Goal: Connect with others: Connect with others

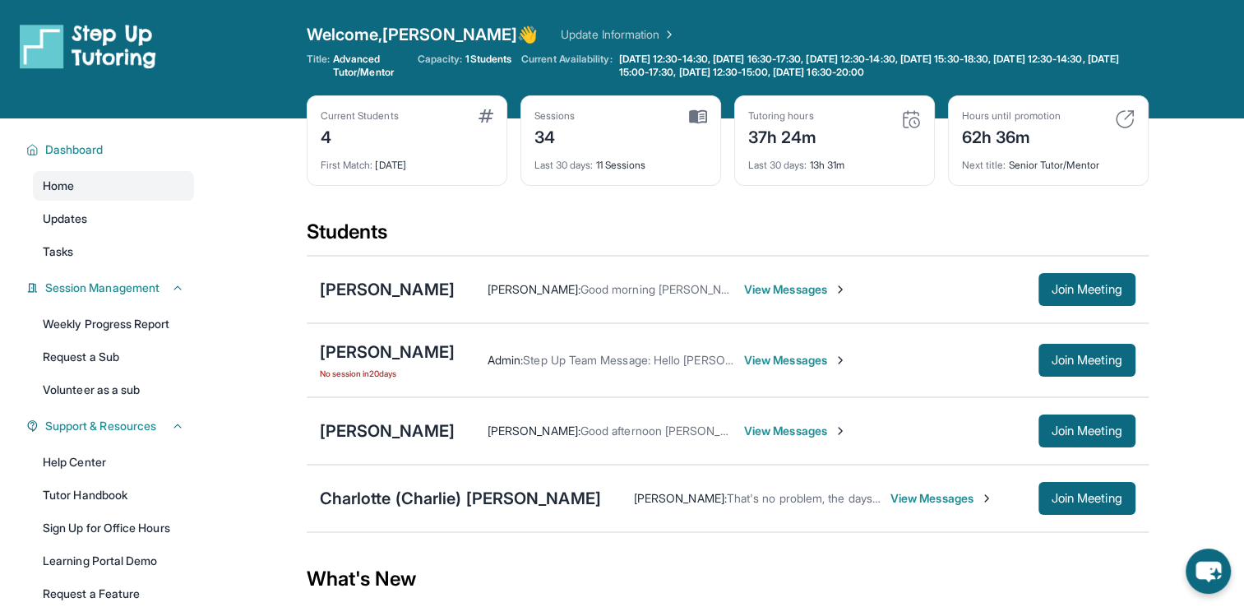
click at [772, 291] on span "View Messages" at bounding box center [795, 289] width 103 height 16
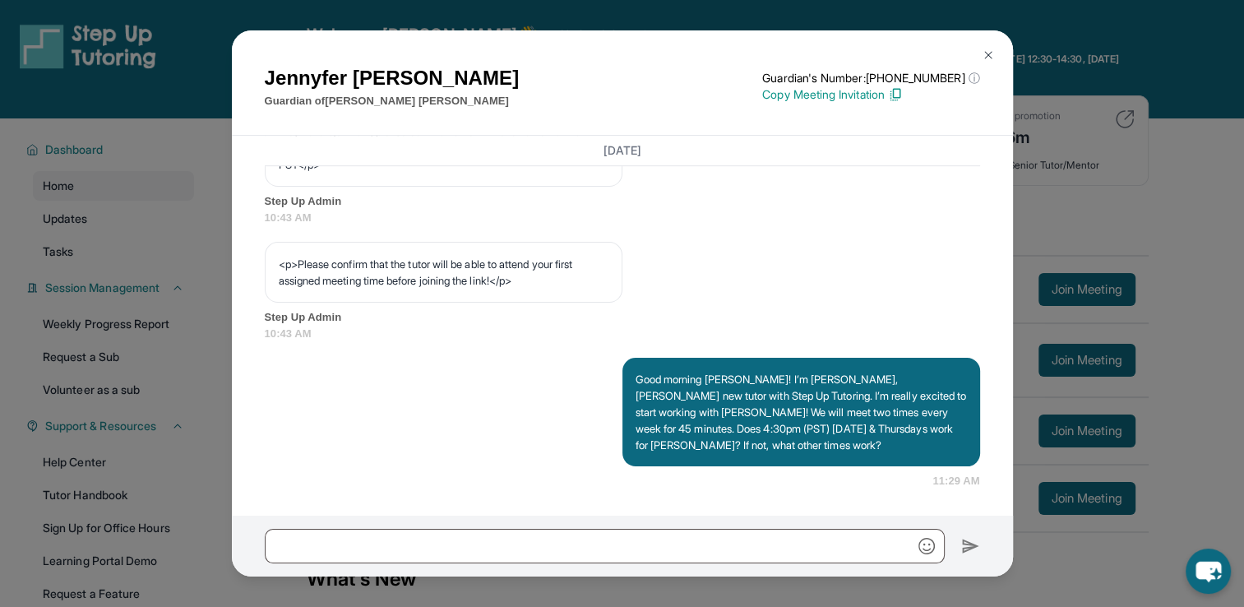
scroll to position [1023, 0]
click at [986, 56] on img at bounding box center [987, 54] width 13 height 13
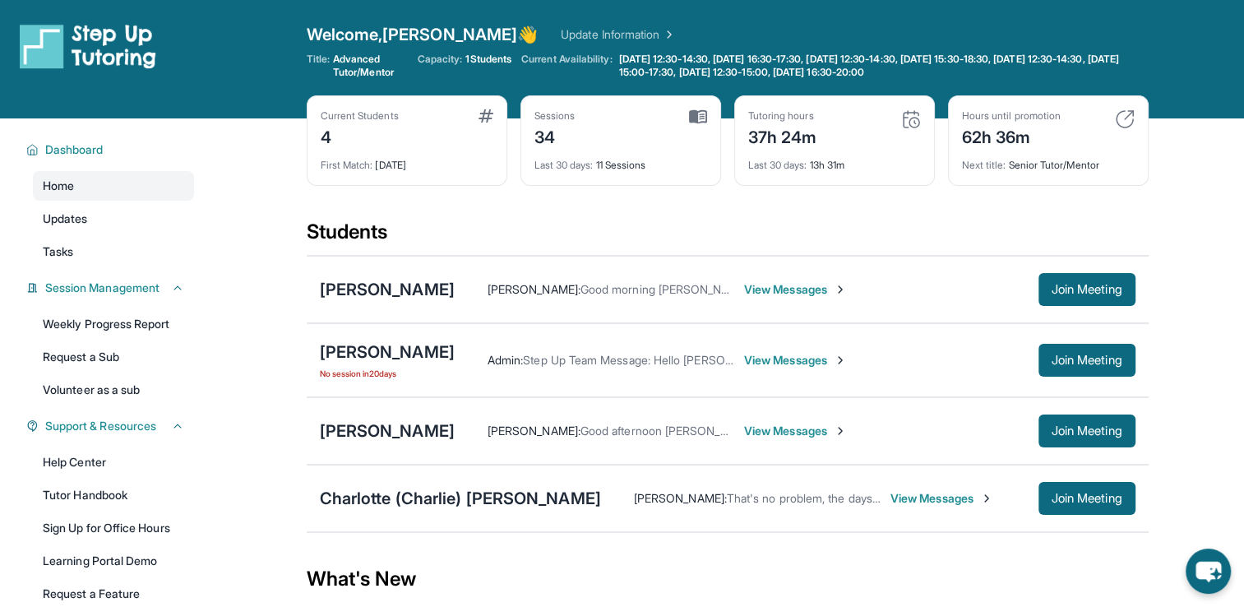
click at [890, 492] on span "View Messages" at bounding box center [941, 498] width 103 height 16
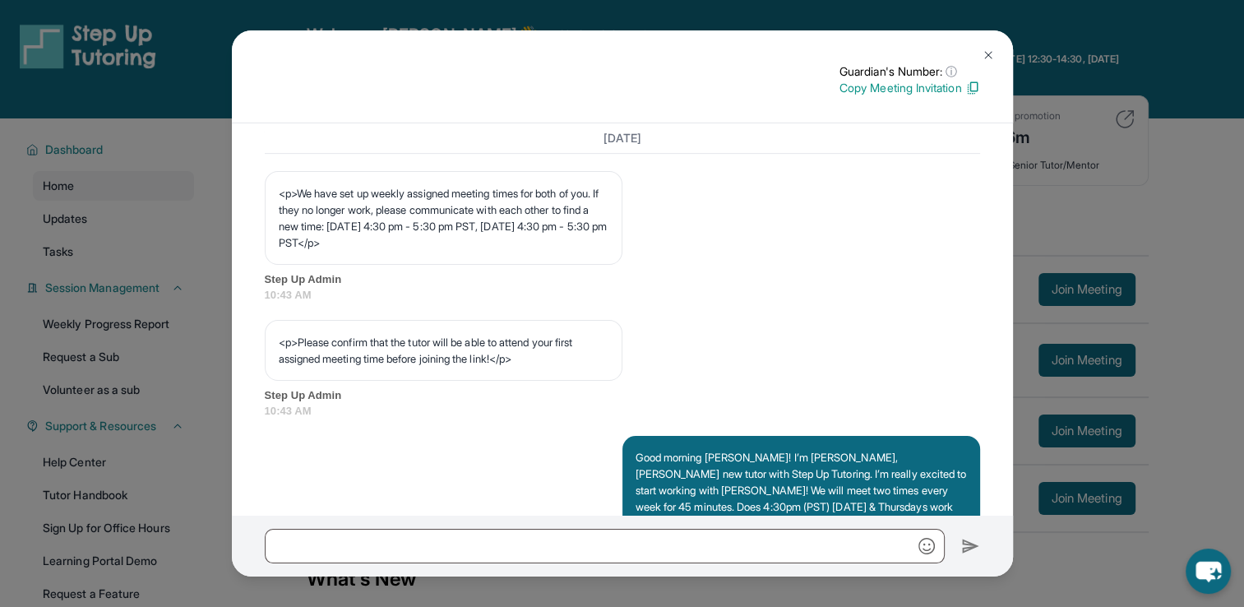
scroll to position [1011, 0]
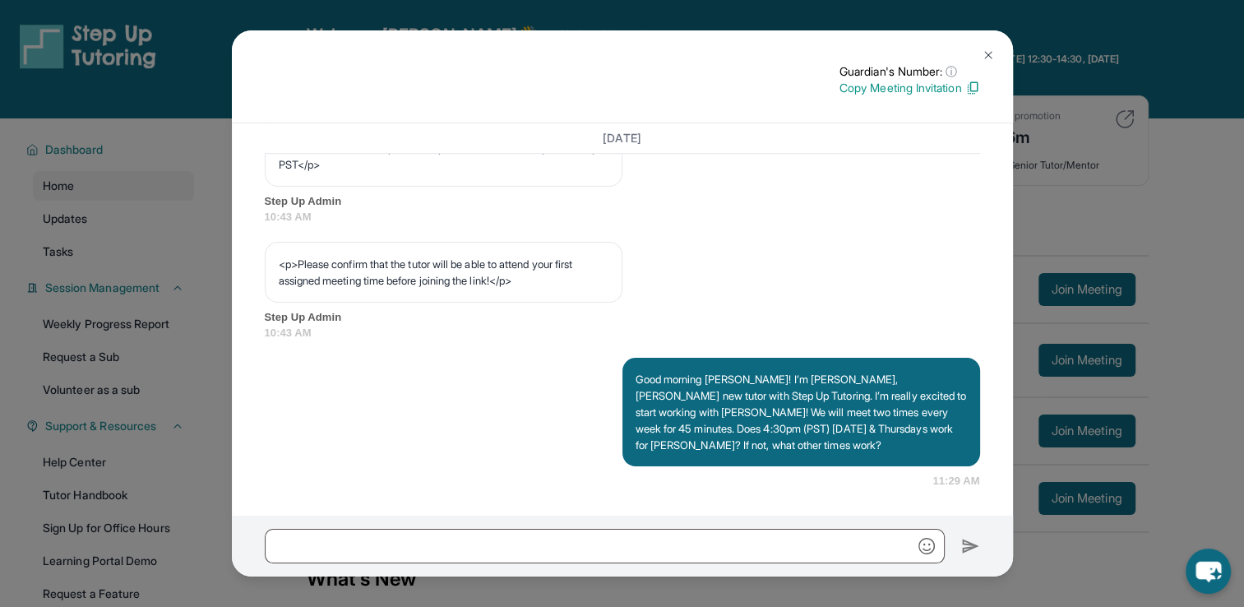
click at [1000, 48] on button at bounding box center [988, 55] width 33 height 33
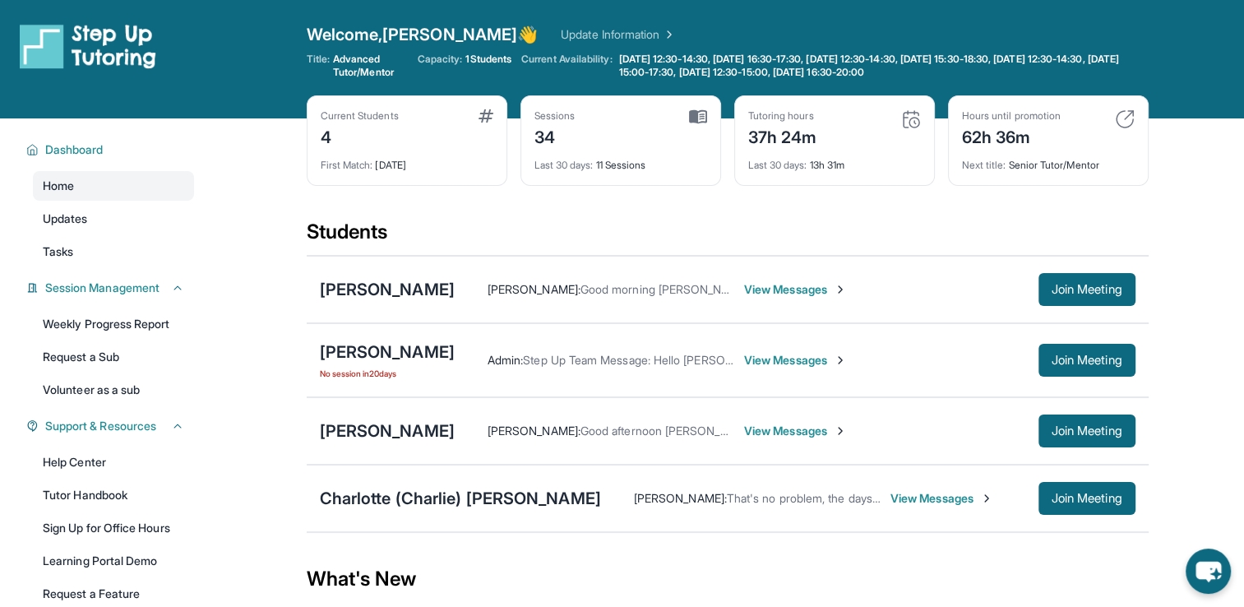
click at [919, 496] on span "View Messages" at bounding box center [941, 498] width 103 height 16
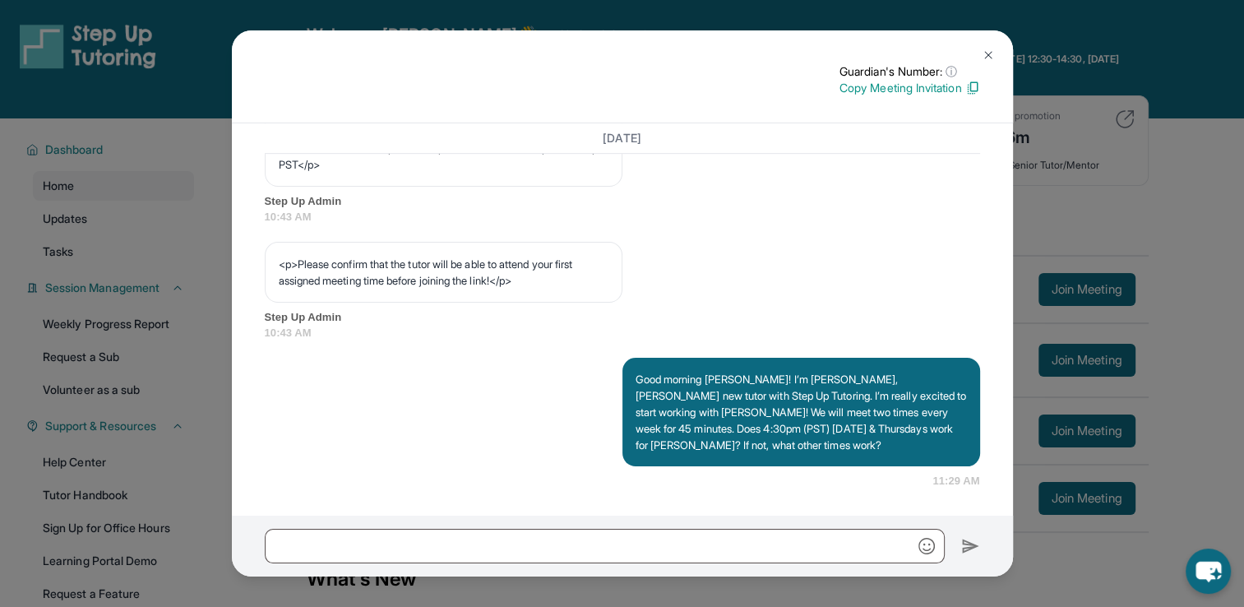
click at [995, 48] on button at bounding box center [988, 55] width 33 height 33
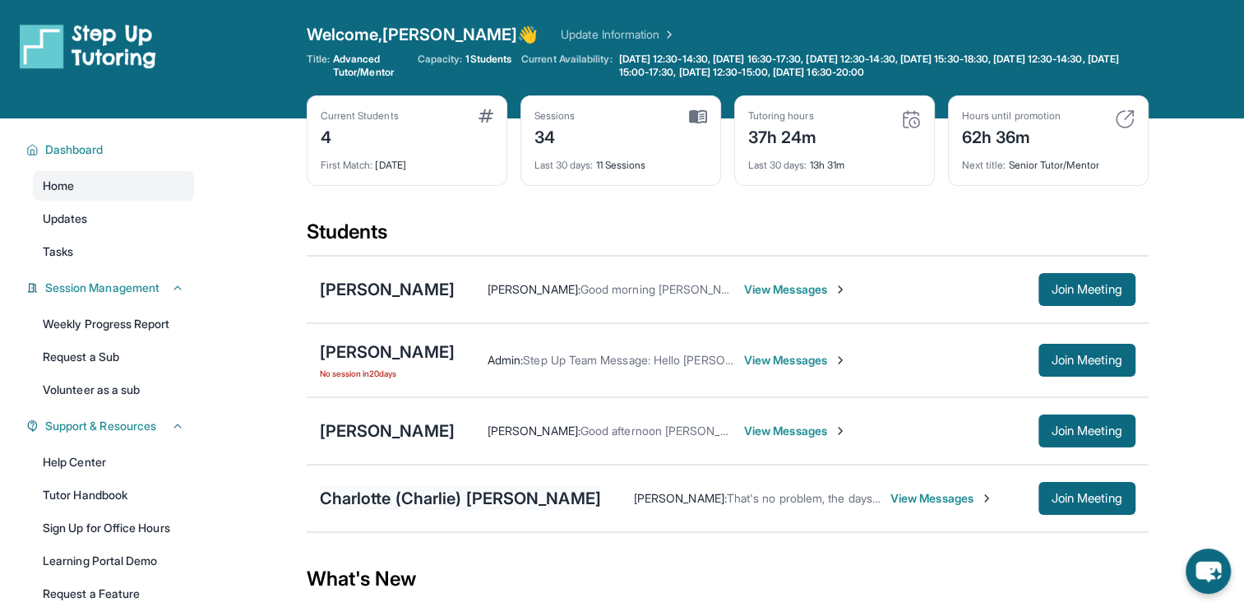
click at [400, 495] on div "Charlotte (Charlie) [PERSON_NAME]" at bounding box center [460, 498] width 281 height 23
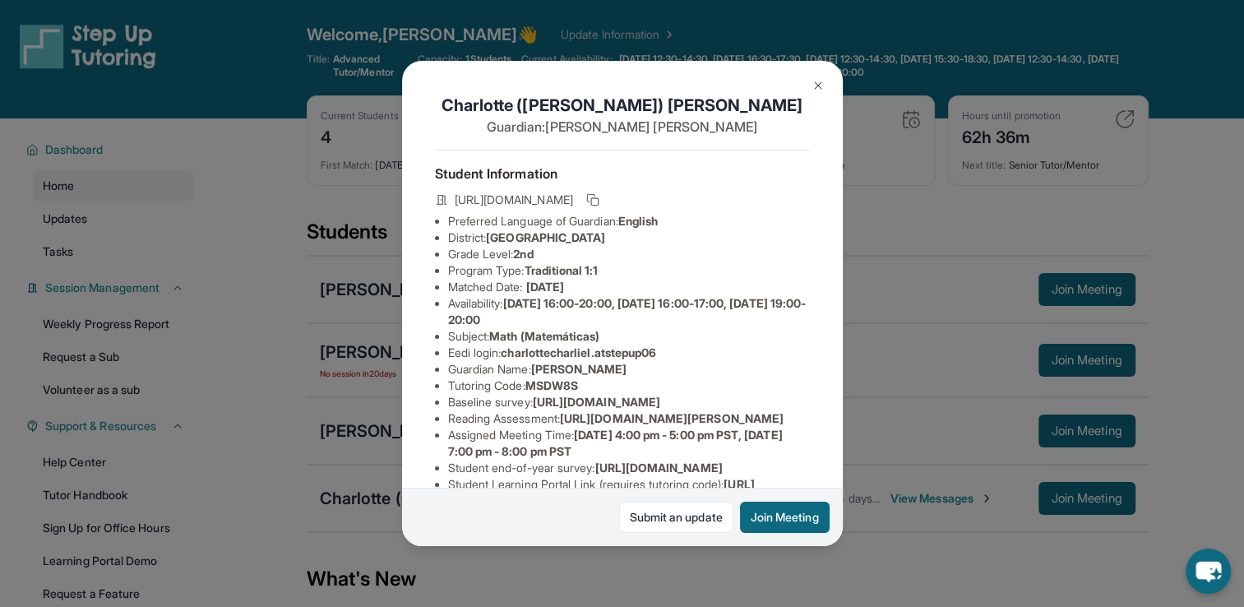
click at [1078, 502] on div "Charlotte (Charlie) Landaverde Guardian: Amy Segura Student Information https:/…" at bounding box center [622, 303] width 1244 height 607
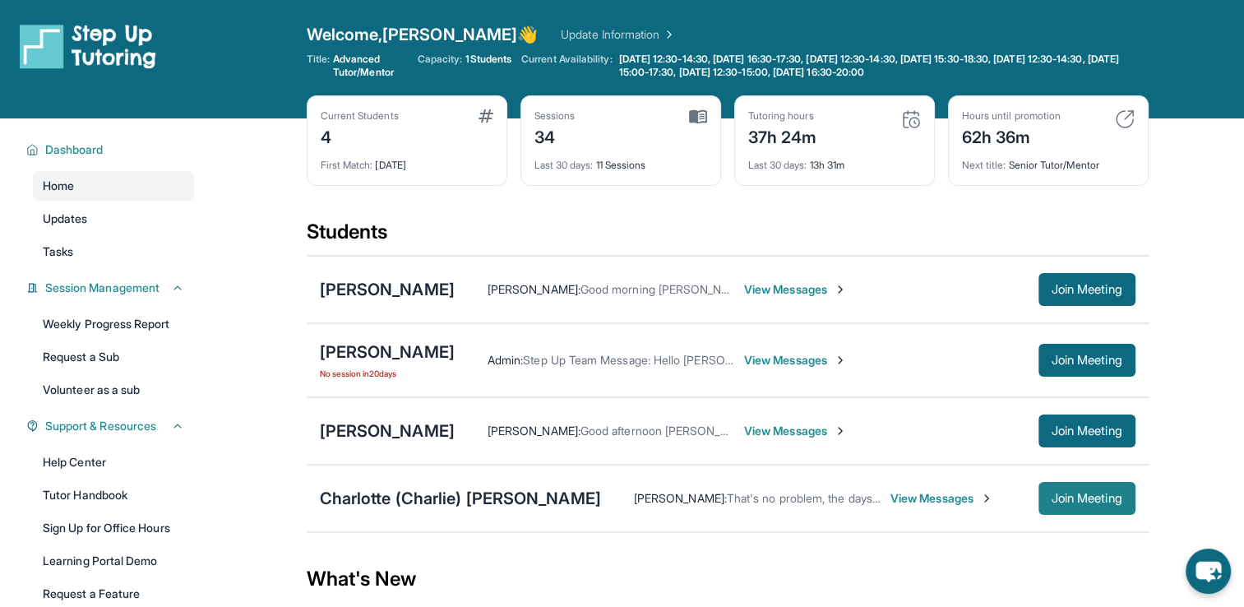
click at [1078, 503] on span "Join Meeting" at bounding box center [1086, 498] width 71 height 10
click at [671, 147] on div "Sessions 34" at bounding box center [620, 128] width 173 height 39
click at [911, 504] on span "View Messages" at bounding box center [941, 498] width 103 height 16
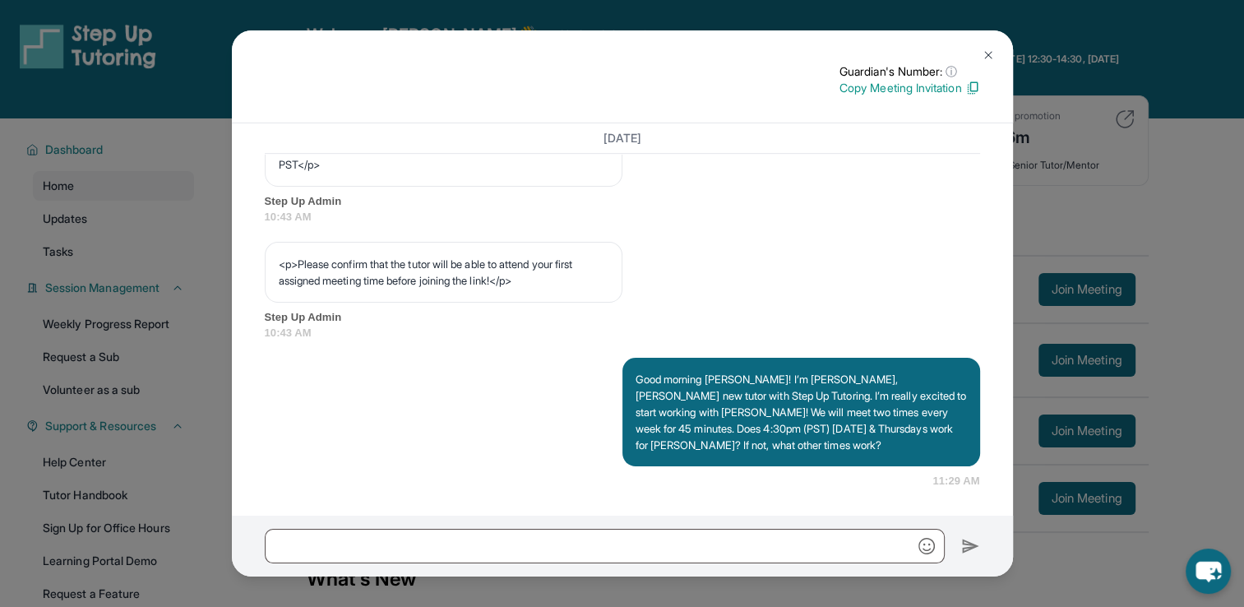
click at [990, 61] on img at bounding box center [987, 54] width 13 height 13
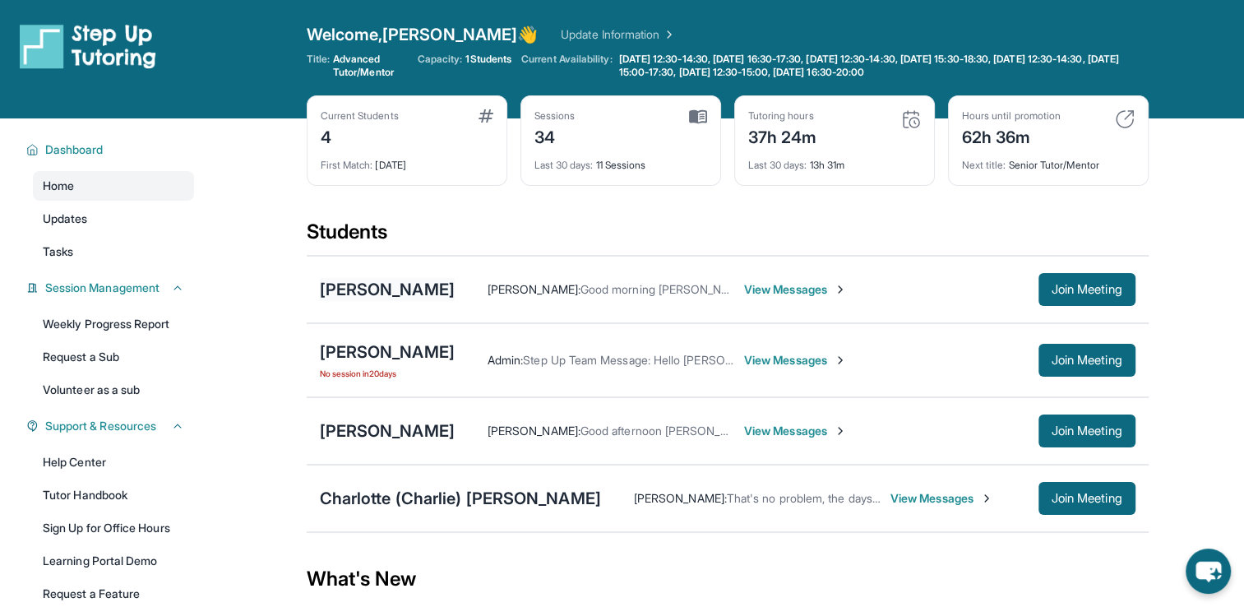
click at [344, 288] on div "[PERSON_NAME]" at bounding box center [387, 289] width 135 height 23
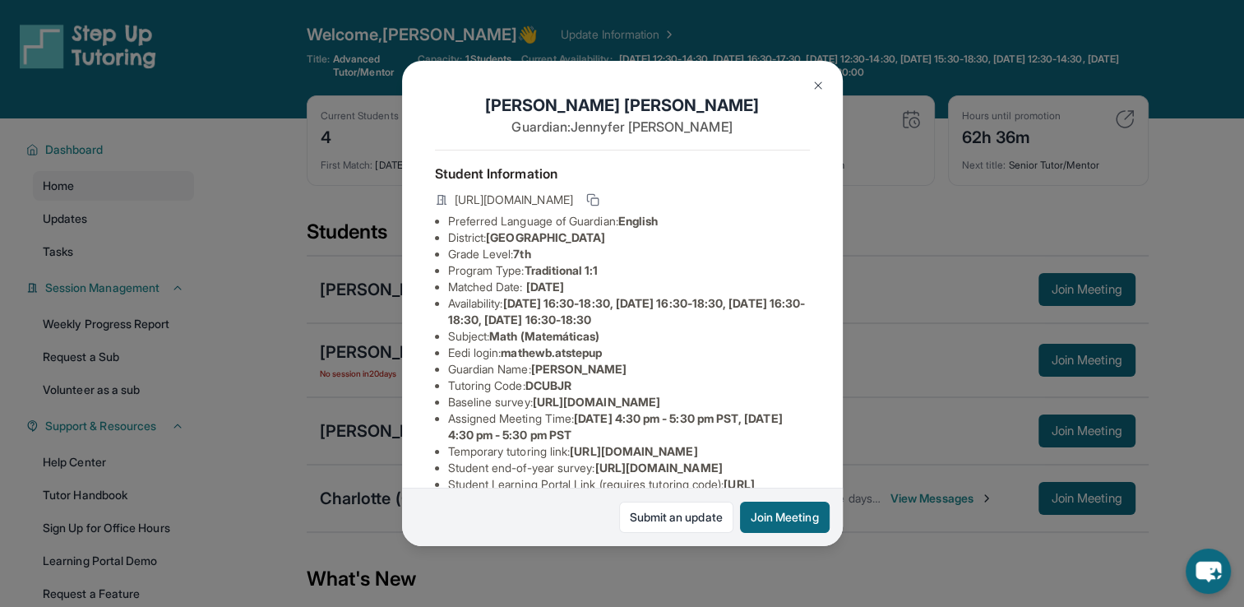
click at [819, 81] on img at bounding box center [817, 85] width 13 height 13
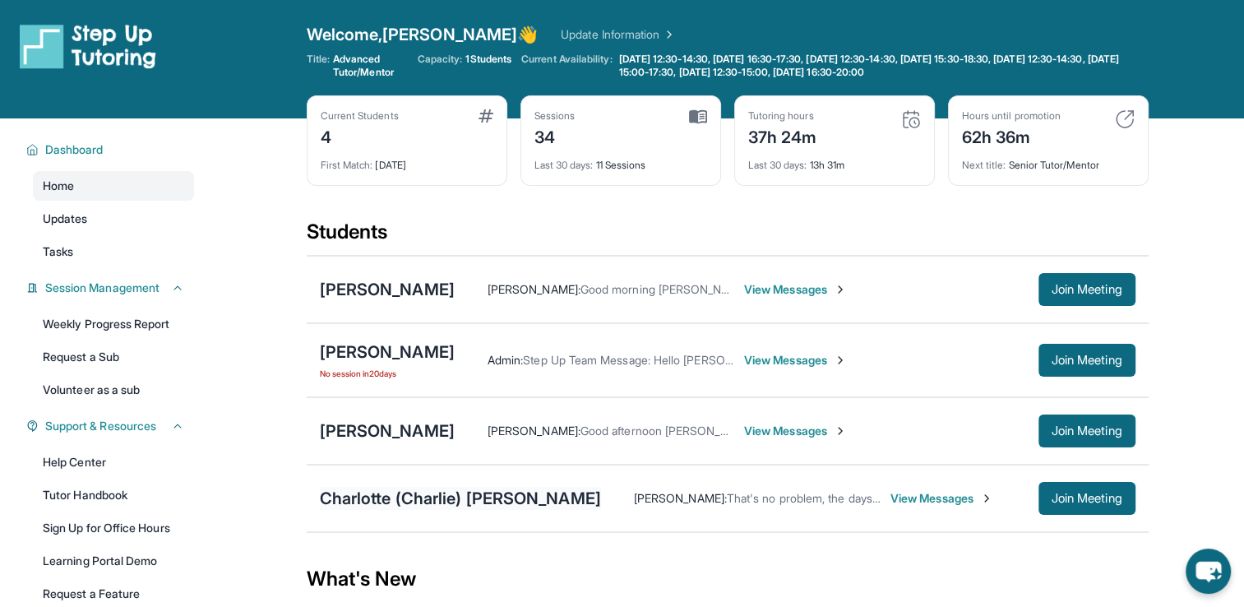
click at [492, 495] on div "Charlotte (Charlie) [PERSON_NAME]" at bounding box center [460, 498] width 281 height 23
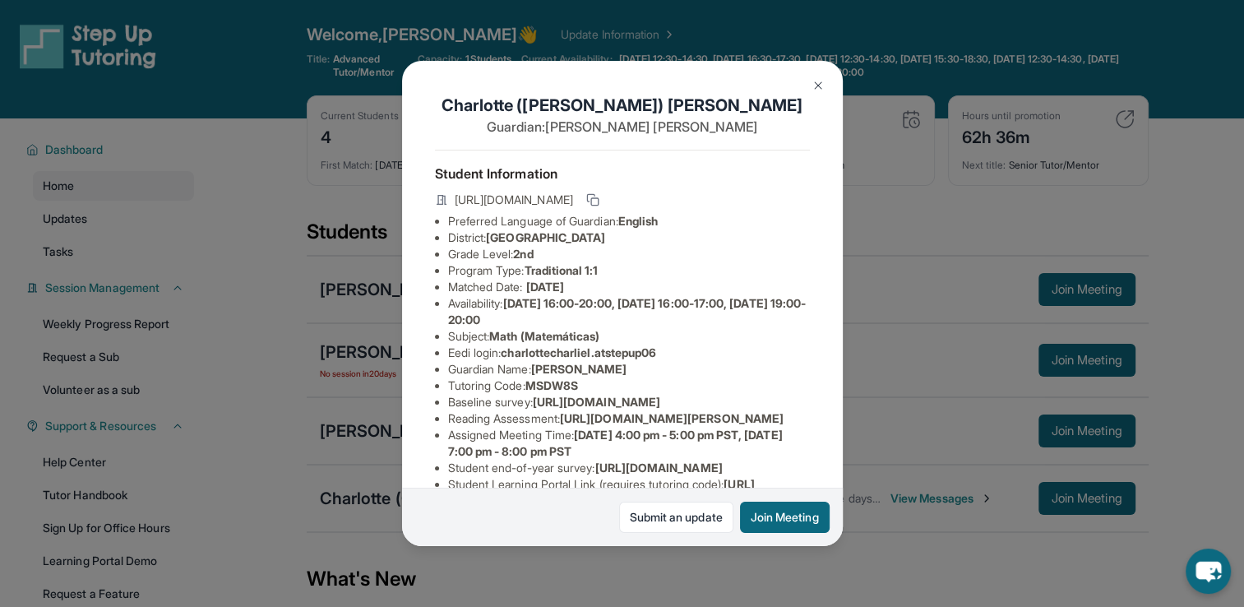
click at [815, 88] on img at bounding box center [817, 85] width 13 height 13
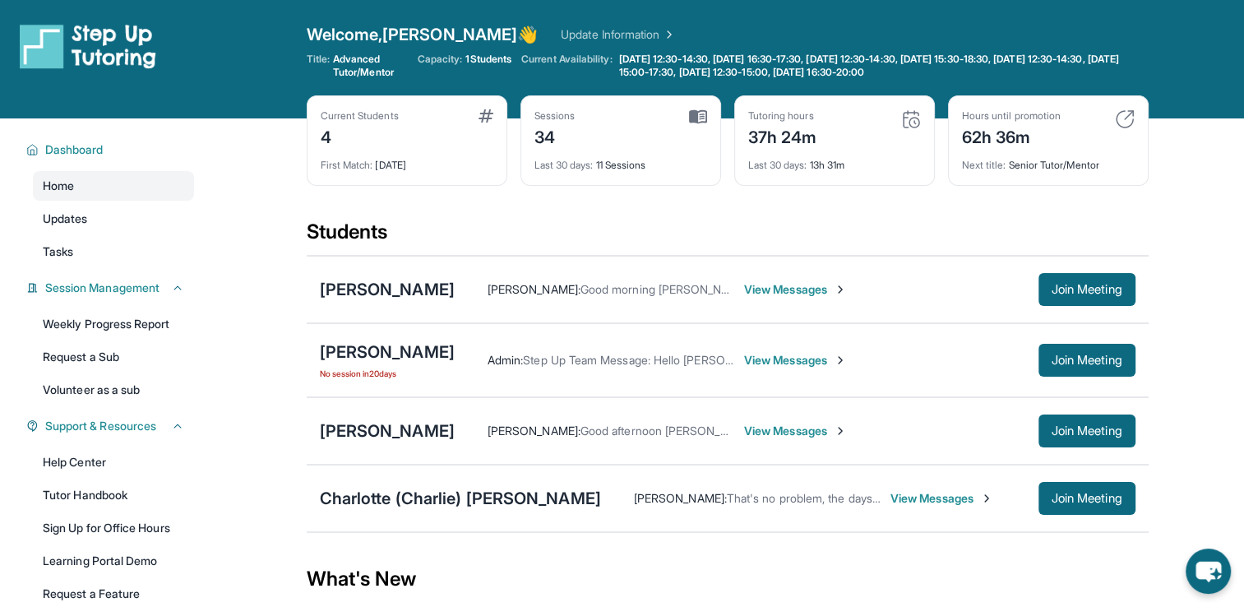
click at [890, 495] on span "View Messages" at bounding box center [941, 498] width 103 height 16
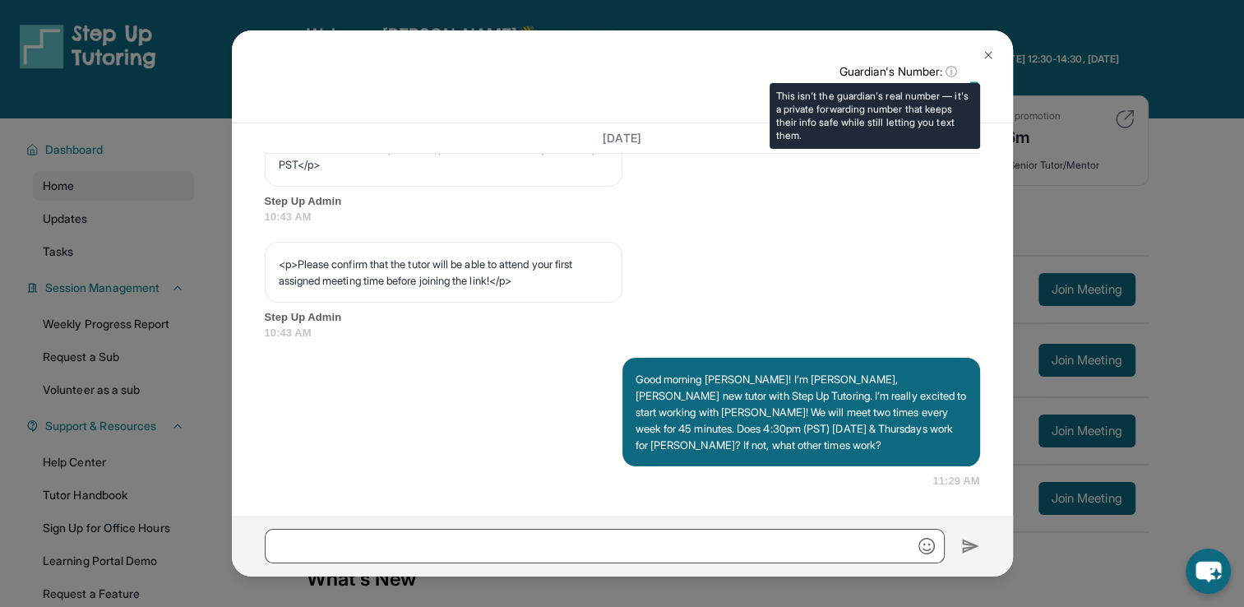
click at [937, 67] on p "Guardian's Number: ⓘ" at bounding box center [909, 71] width 141 height 16
click at [949, 71] on span "ⓘ" at bounding box center [951, 71] width 12 height 16
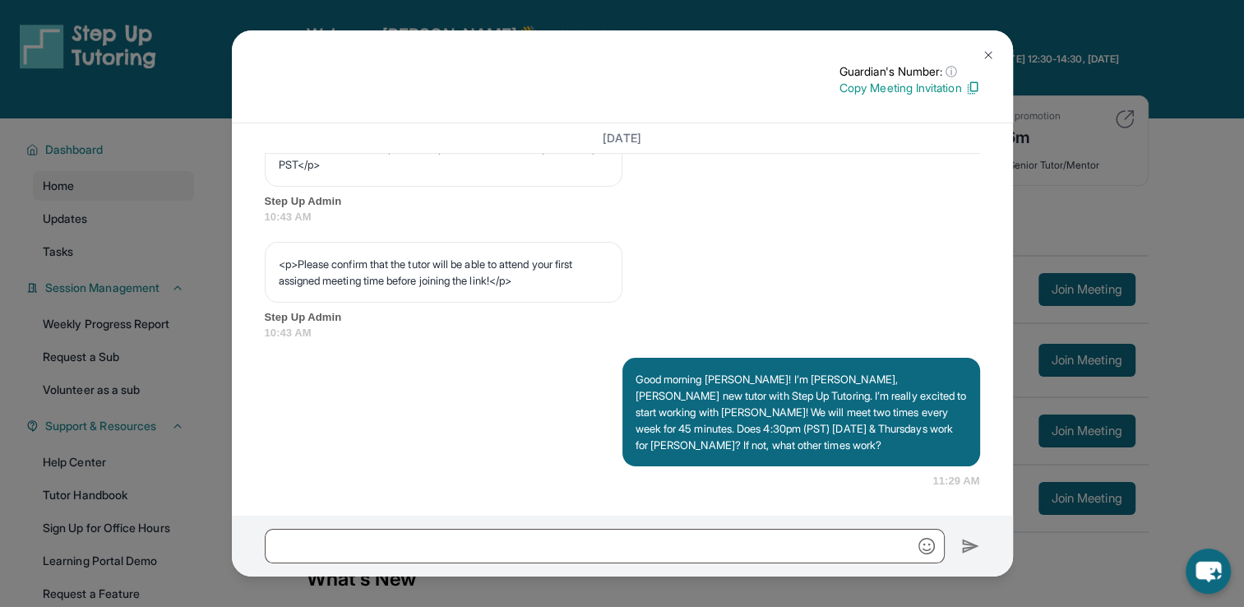
click at [981, 52] on img at bounding box center [987, 54] width 13 height 13
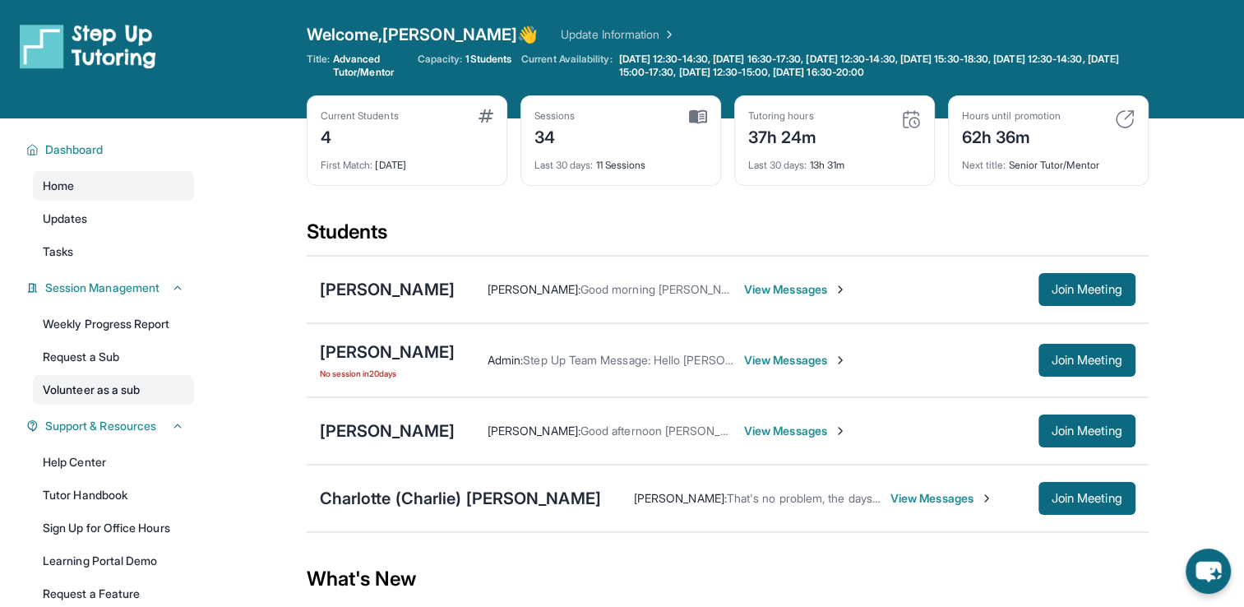
click at [148, 383] on link "Volunteer as a sub" at bounding box center [113, 390] width 161 height 30
